Goal: Book appointment/travel/reservation

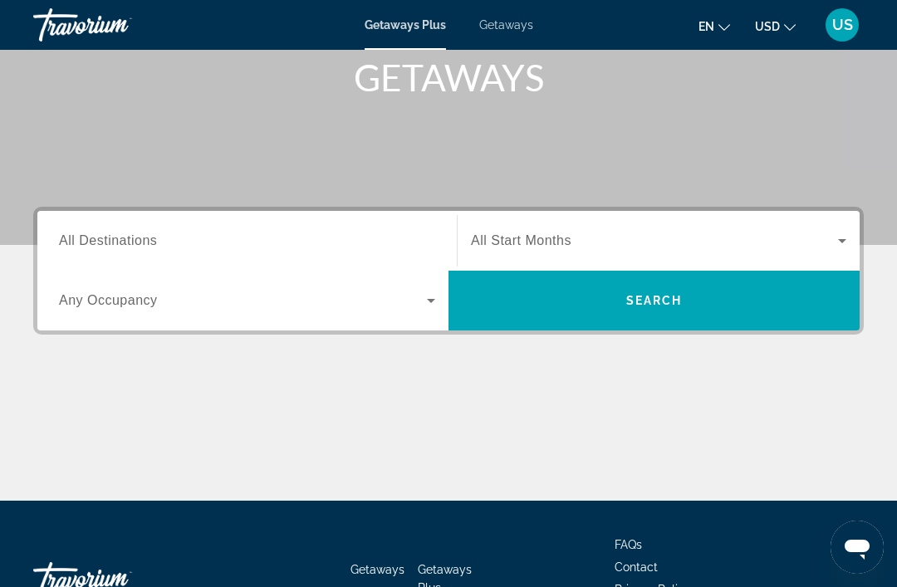
click at [377, 240] on input "Destination All Destinations" at bounding box center [247, 242] width 376 height 20
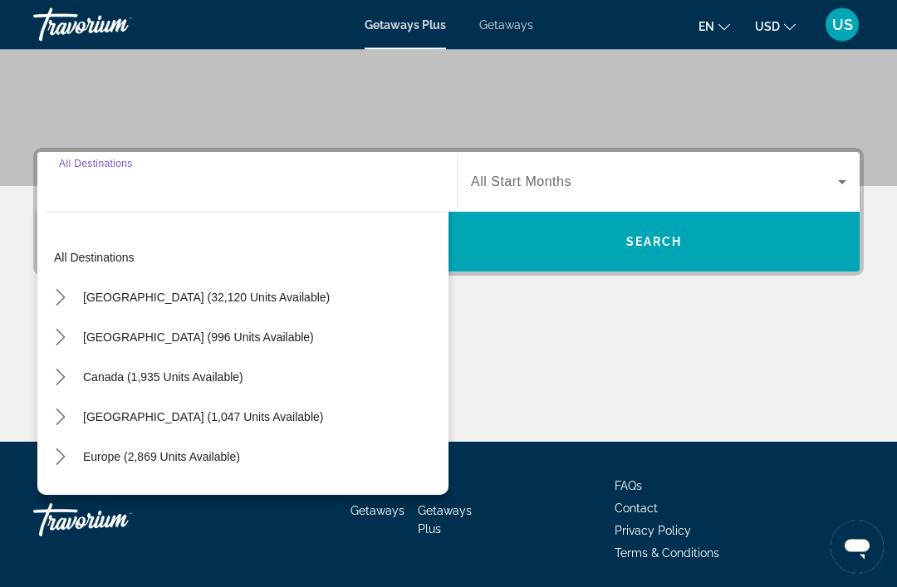
scroll to position [317, 0]
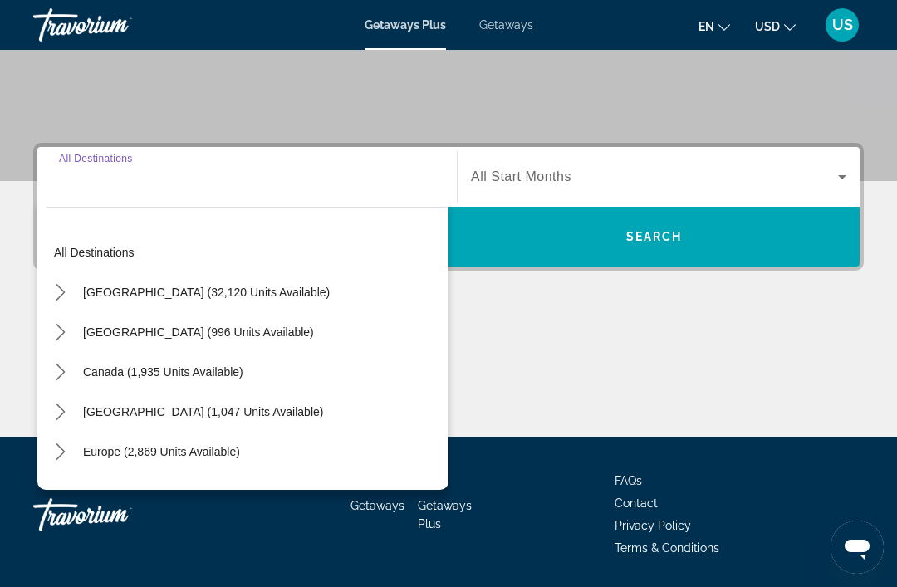
click at [228, 377] on span "Canada (1,935 units available)" at bounding box center [163, 372] width 160 height 13
type input "**********"
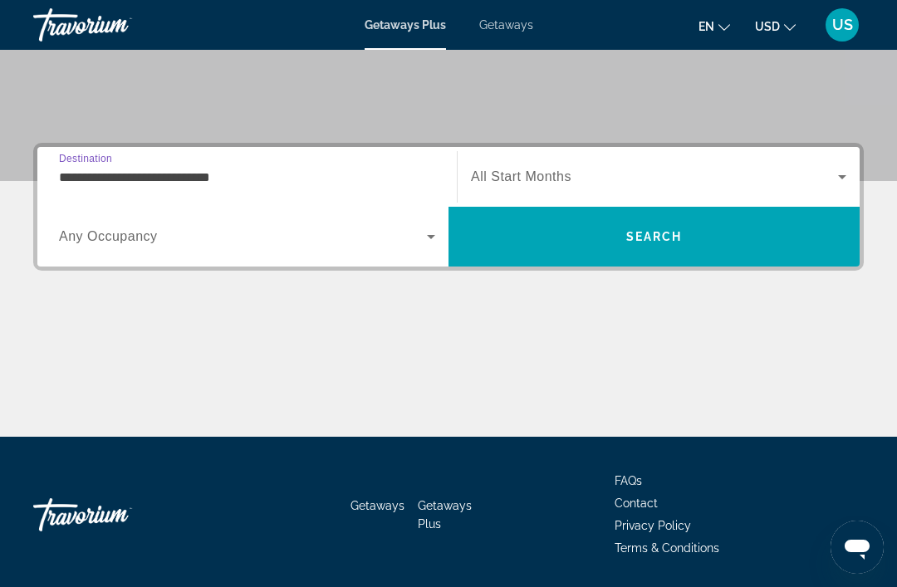
click at [411, 242] on span "Search widget" at bounding box center [243, 237] width 368 height 20
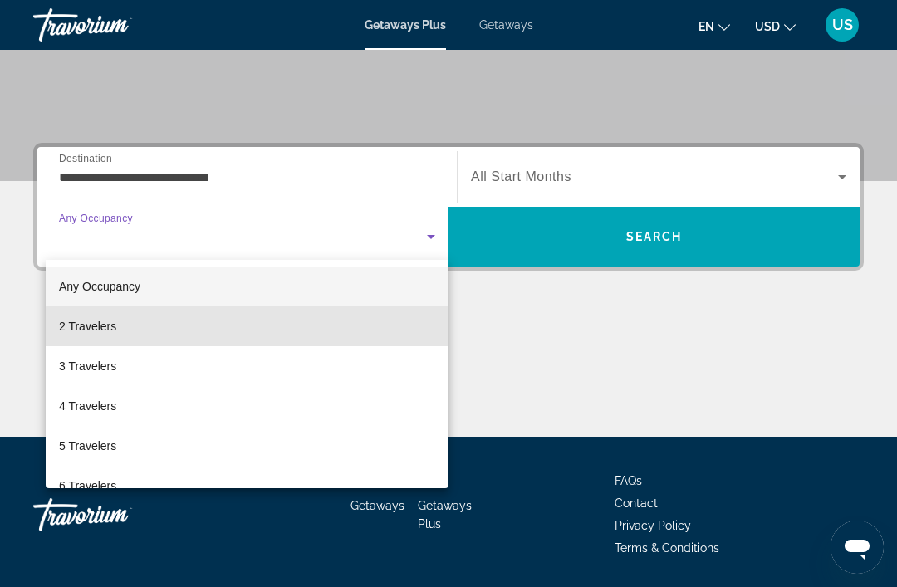
click at [322, 338] on mat-option "2 Travelers" at bounding box center [247, 327] width 403 height 40
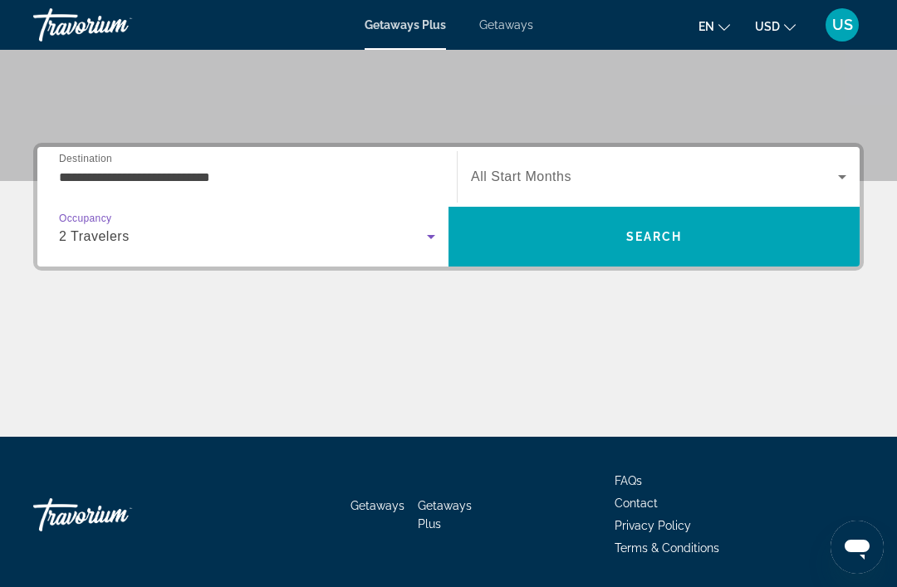
click at [708, 178] on span "Search widget" at bounding box center [654, 177] width 367 height 20
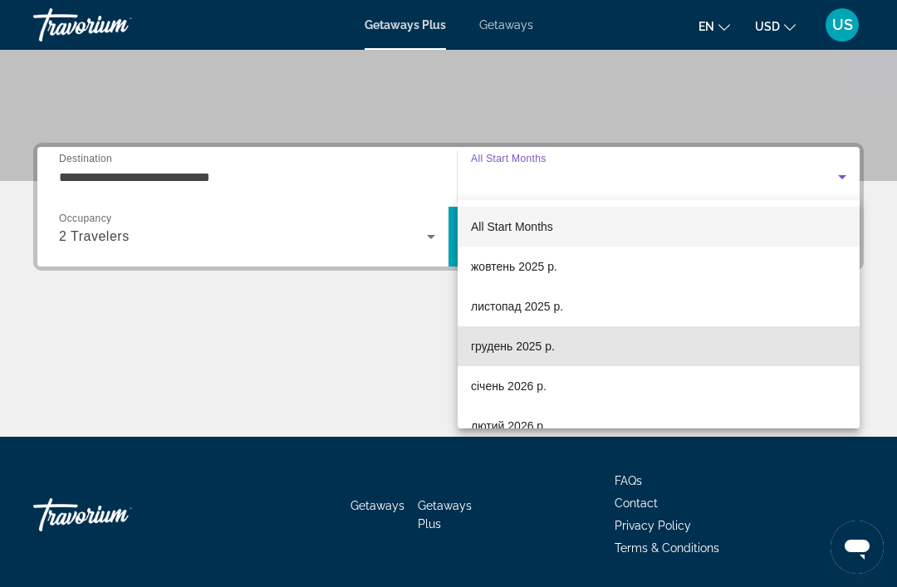
click at [586, 349] on mat-option "грудень 2025 р." at bounding box center [659, 346] width 402 height 40
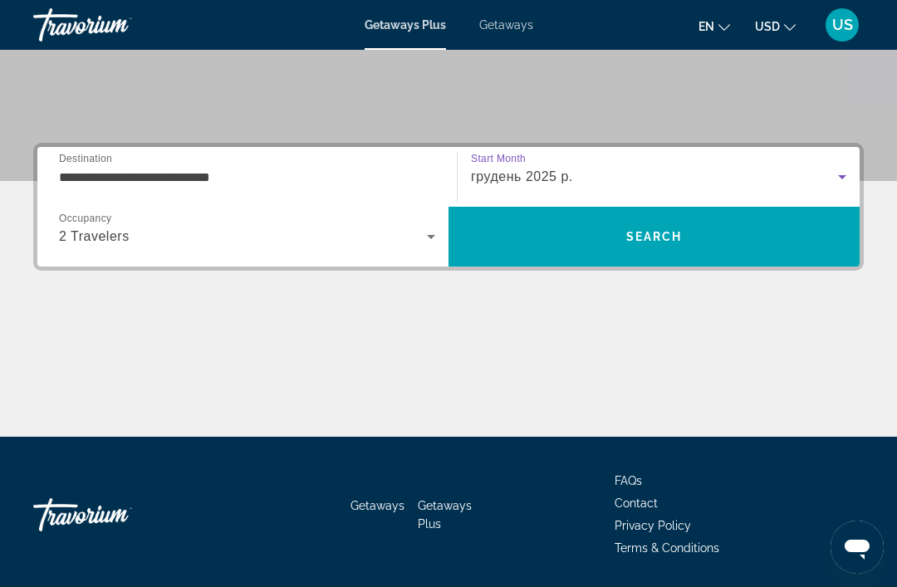
click at [674, 236] on span "Search" at bounding box center [654, 236] width 56 height 13
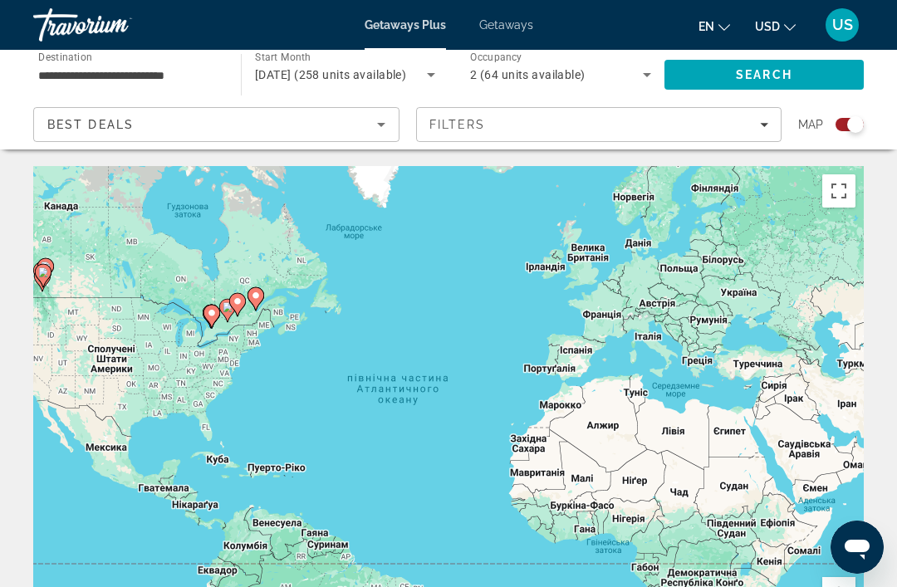
click at [853, 132] on div "Search widget" at bounding box center [855, 124] width 17 height 17
